Goal: Task Accomplishment & Management: Use online tool/utility

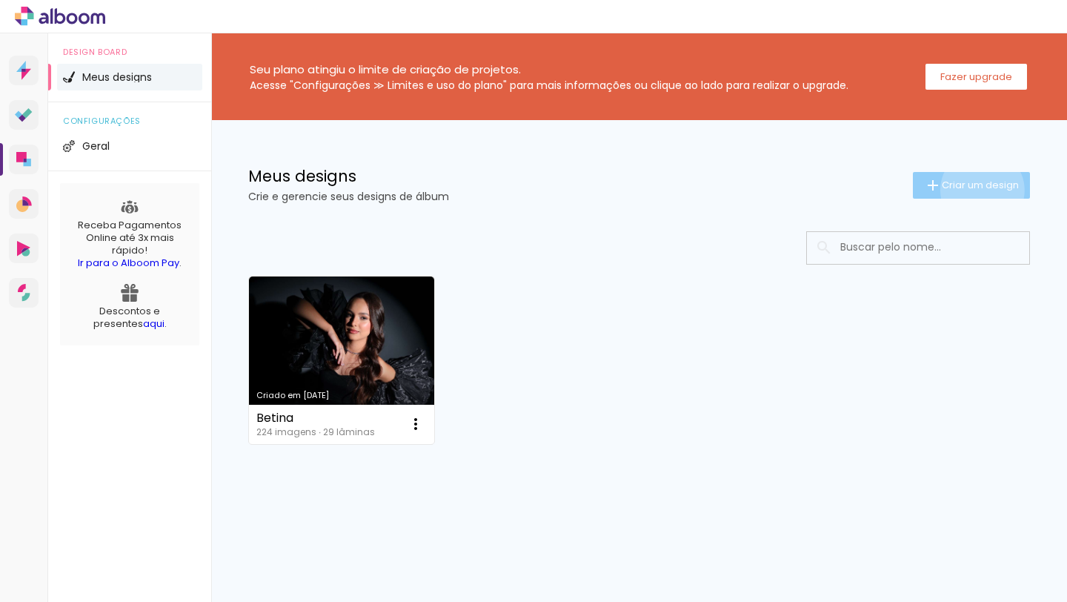
click at [980, 190] on span "Criar um design" at bounding box center [980, 185] width 77 height 10
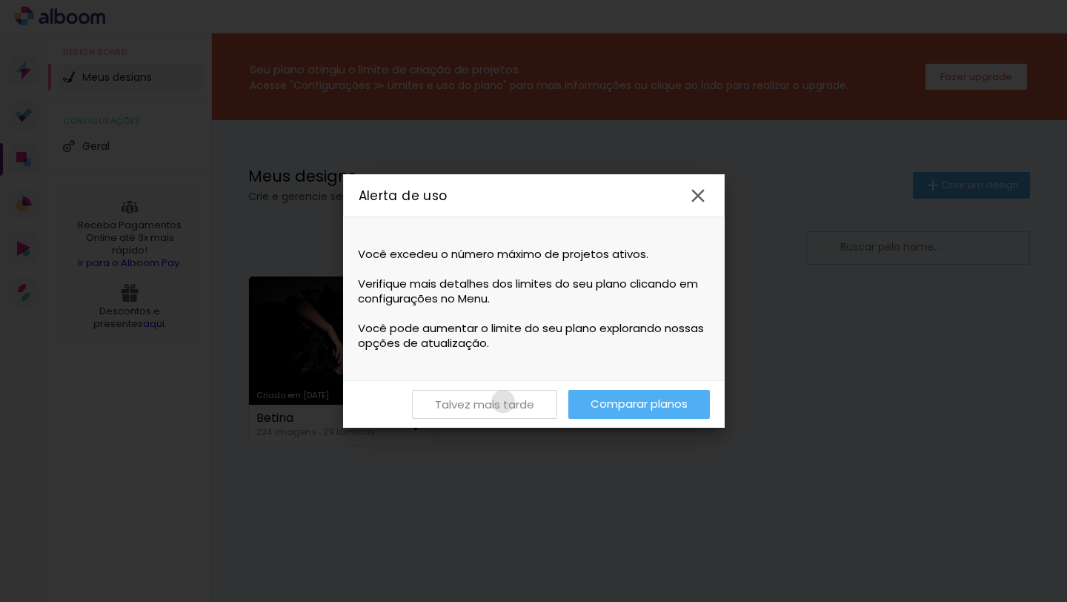
click at [0, 0] on slot "Talvez mais tarde" at bounding box center [0, 0] width 0 height 0
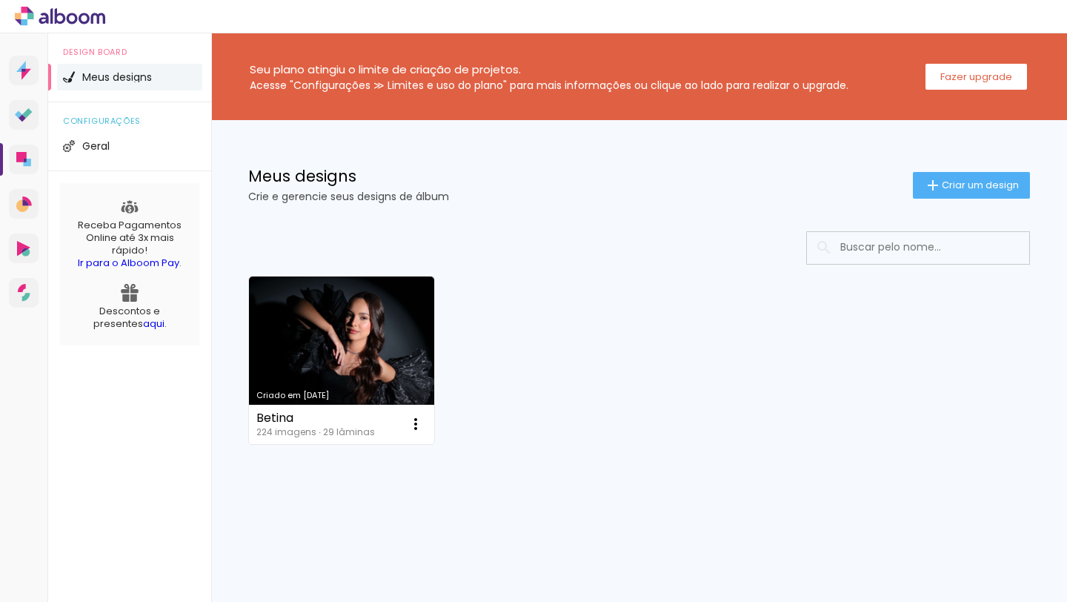
click at [586, 49] on div "Seu plano atingiu o limite de criação de projetos. Acesse "Configurações ≫ Limi…" at bounding box center [639, 76] width 856 height 87
click at [963, 186] on span "Criar um design" at bounding box center [980, 185] width 77 height 10
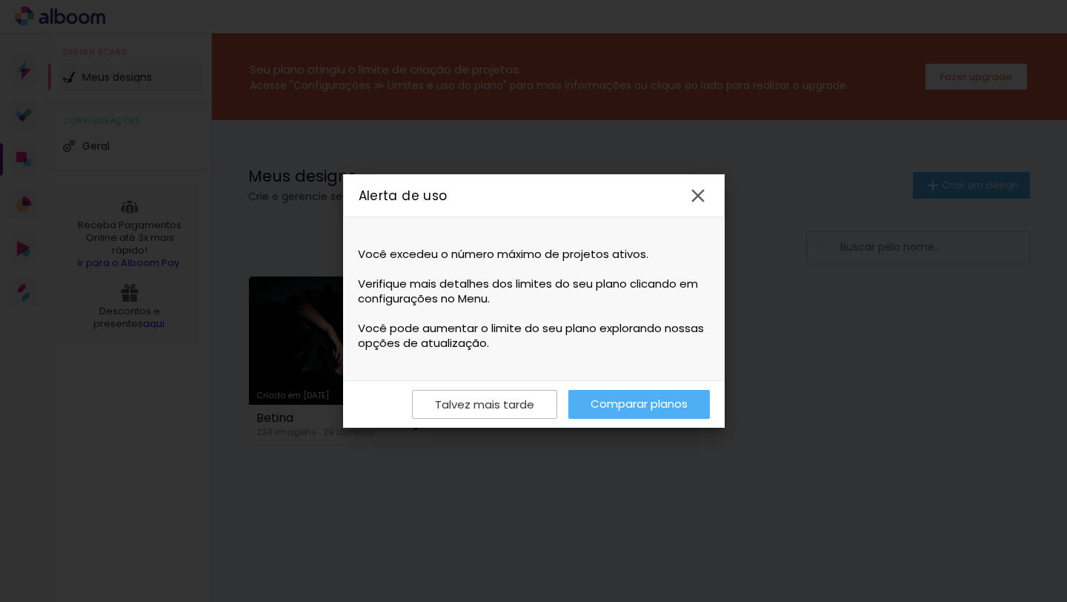
click at [613, 401] on link "Comparar planos" at bounding box center [640, 404] width 142 height 29
click at [621, 405] on link "Comparar planos" at bounding box center [640, 404] width 142 height 29
click at [701, 194] on iron-icon at bounding box center [698, 196] width 22 height 22
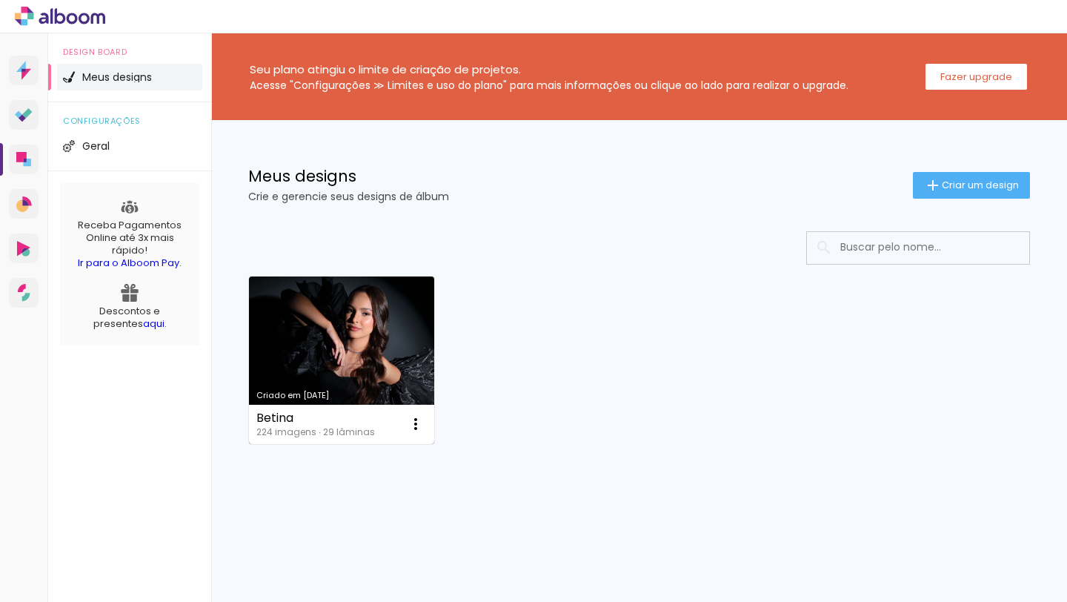
click at [342, 324] on link "Criado em [DATE]" at bounding box center [341, 361] width 185 height 168
